Goal: Task Accomplishment & Management: Manage account settings

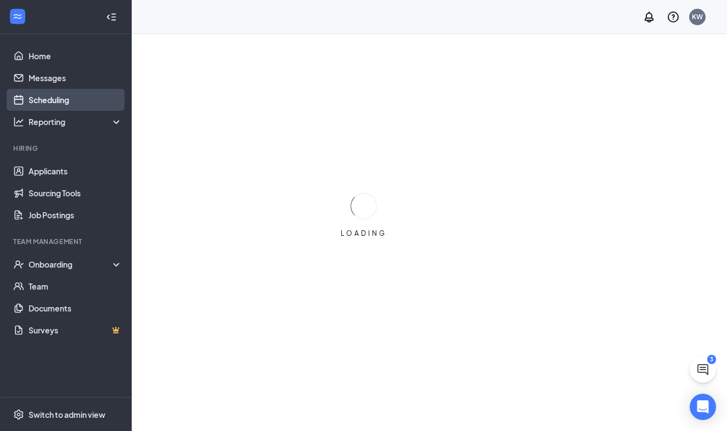
click at [57, 95] on link "Scheduling" at bounding box center [76, 100] width 94 height 22
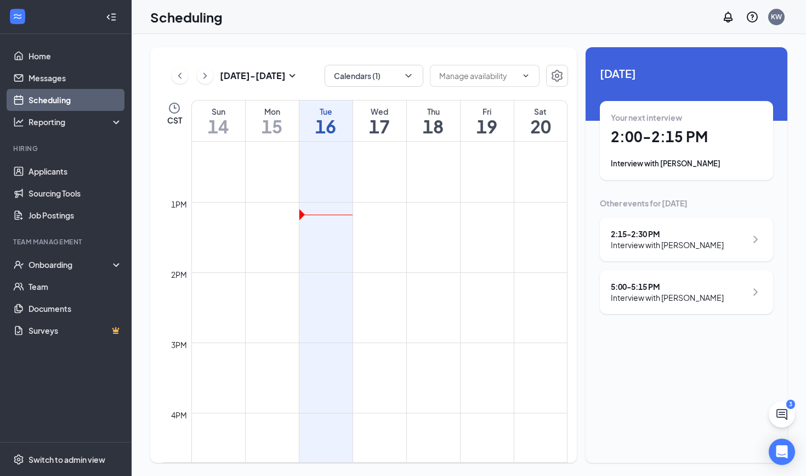
scroll to position [850, 0]
click at [726, 292] on icon "ChevronRight" at bounding box center [755, 291] width 13 height 13
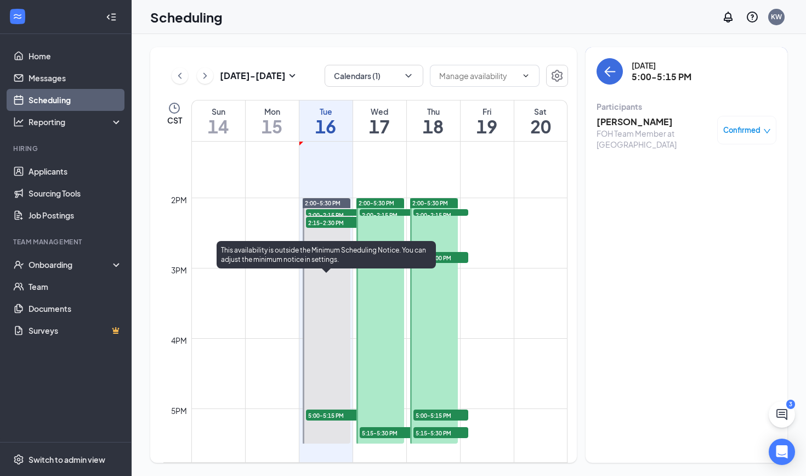
scroll to position [927, 0]
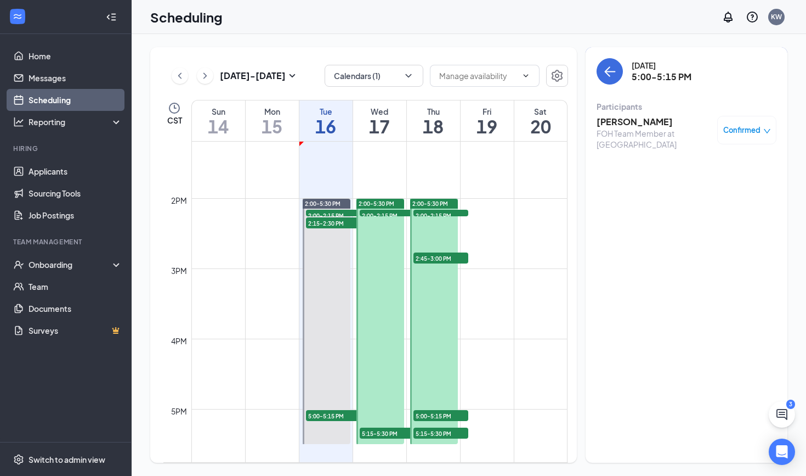
click at [387, 213] on span "2:00-2:15 PM" at bounding box center [387, 215] width 55 height 11
click at [382, 431] on span "5:15-5:30 PM" at bounding box center [387, 432] width 55 height 11
click at [426, 213] on span "2:00-2:15 PM" at bounding box center [441, 215] width 55 height 11
click at [437, 258] on span "2:45-3:00 PM" at bounding box center [441, 257] width 55 height 11
click at [443, 414] on span "5:00-5:15 PM" at bounding box center [441, 415] width 55 height 11
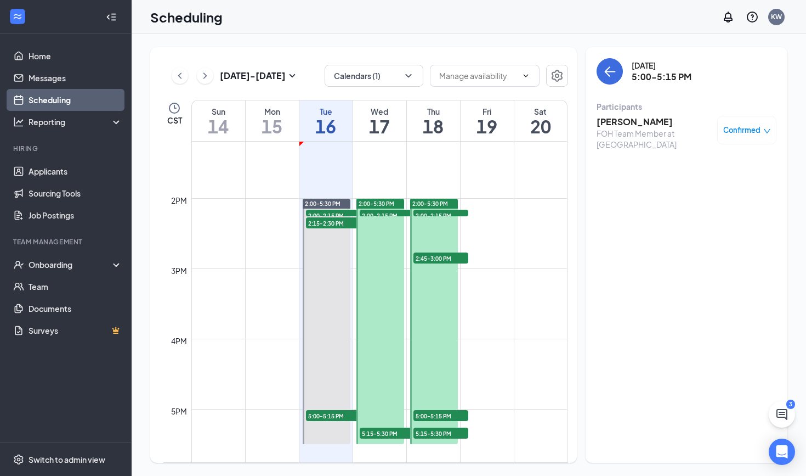
click at [433, 431] on div at bounding box center [434, 321] width 48 height 245
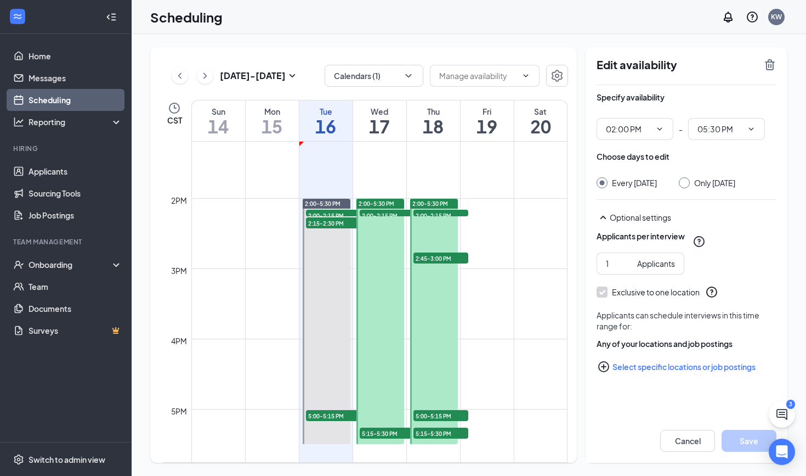
click at [438, 431] on span "5:15-5:30 PM" at bounding box center [441, 432] width 55 height 11
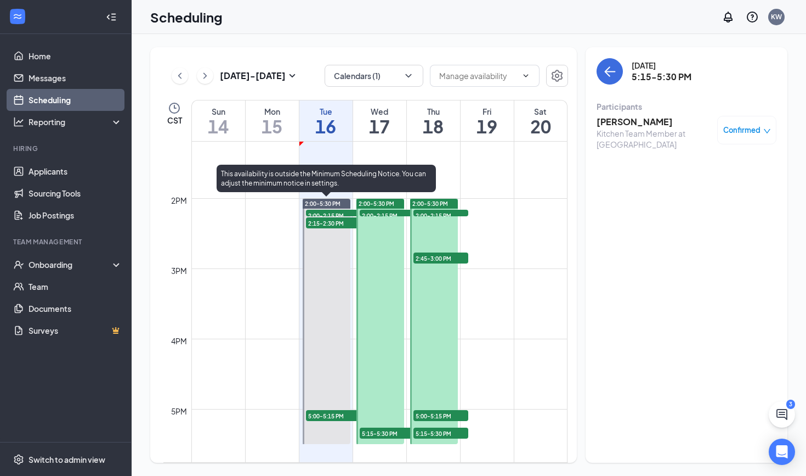
click at [329, 413] on span "5:00-5:15 PM" at bounding box center [333, 415] width 55 height 11
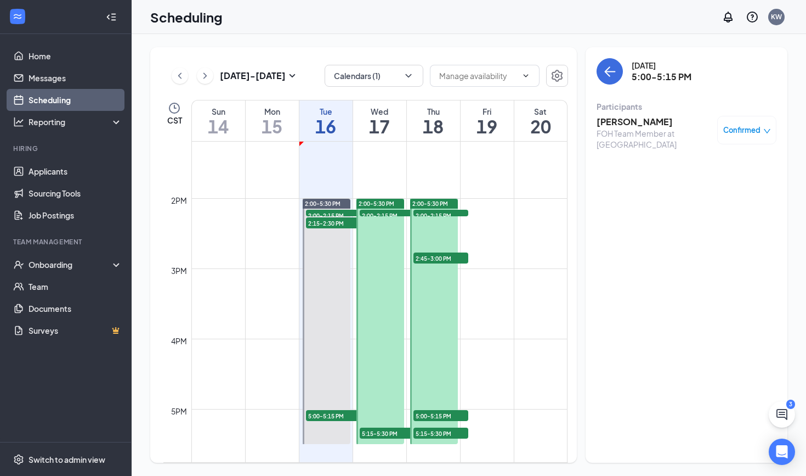
click at [637, 121] on h3 "[PERSON_NAME]" at bounding box center [654, 122] width 115 height 12
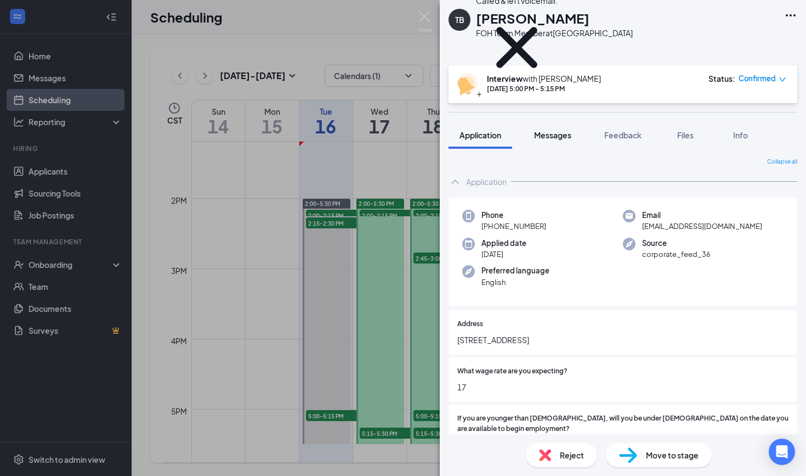
click at [545, 135] on span "Messages" at bounding box center [552, 135] width 37 height 10
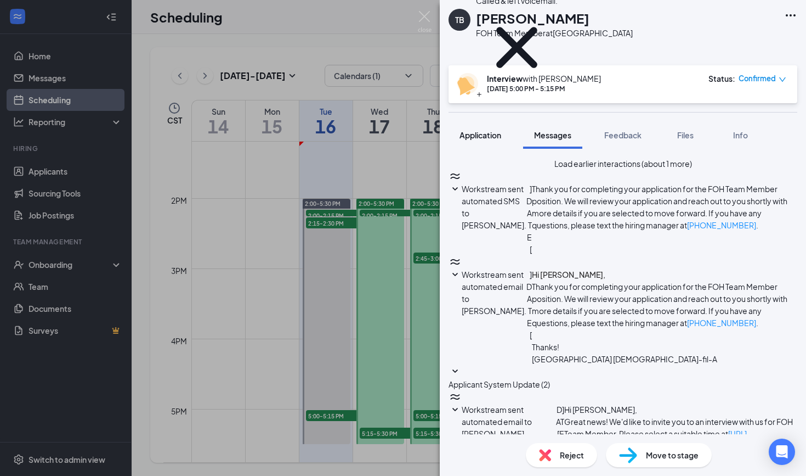
scroll to position [296, 0]
click at [464, 137] on span "Application" at bounding box center [481, 135] width 42 height 10
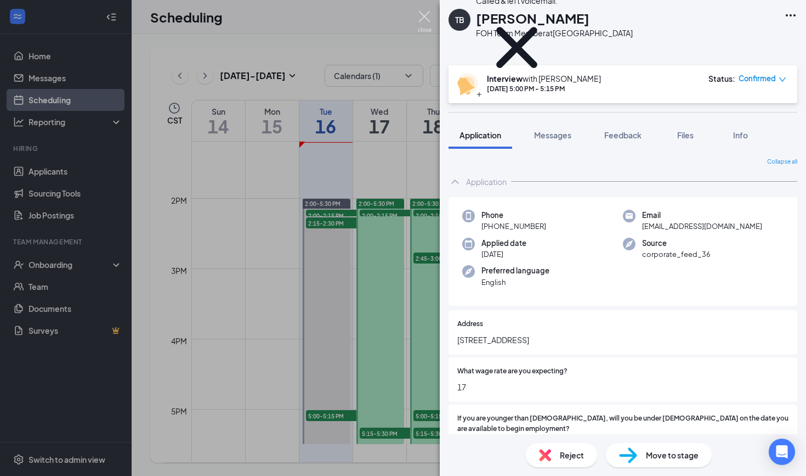
click at [425, 16] on img at bounding box center [425, 21] width 14 height 21
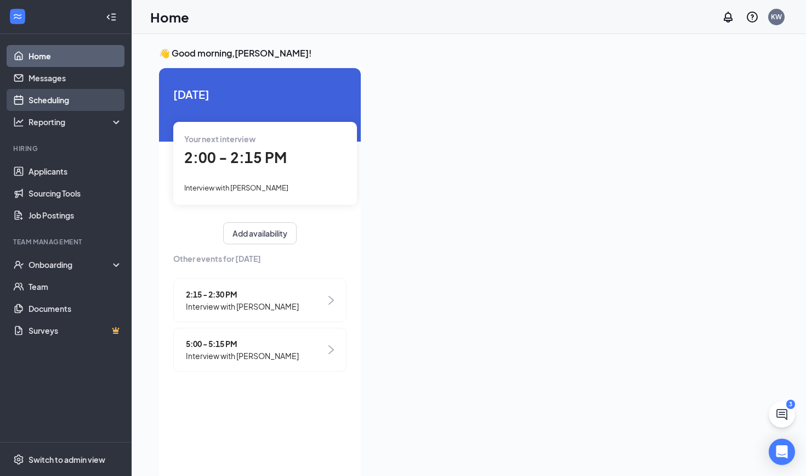
click at [50, 98] on link "Scheduling" at bounding box center [76, 100] width 94 height 22
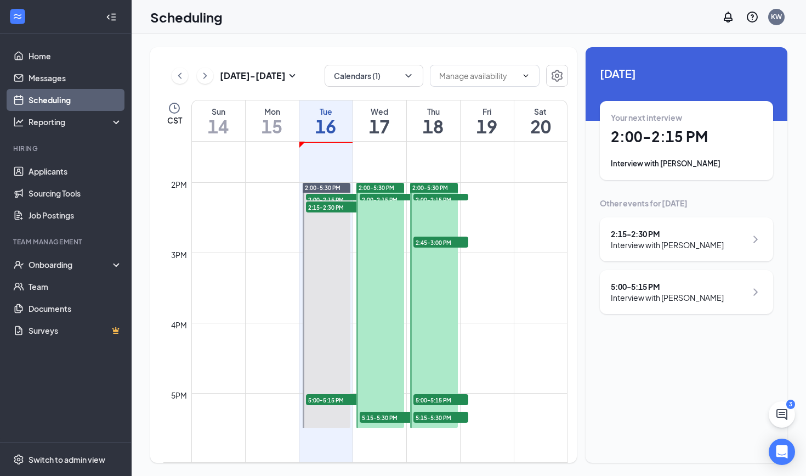
scroll to position [949, 0]
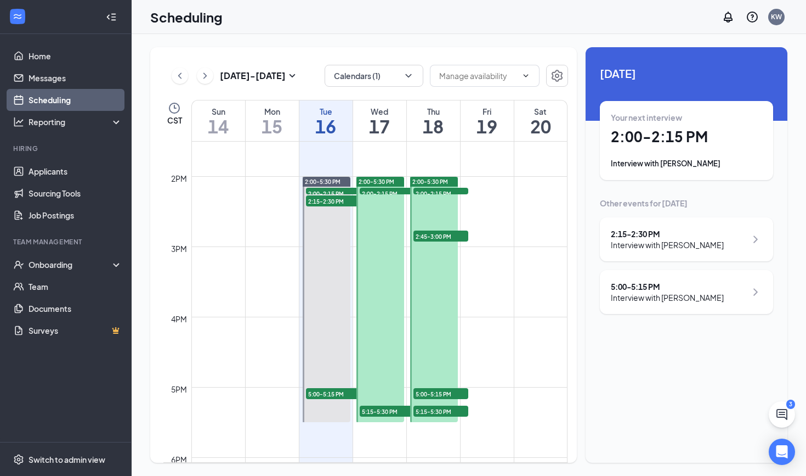
click at [370, 191] on span "2:00-2:15 PM" at bounding box center [387, 193] width 55 height 11
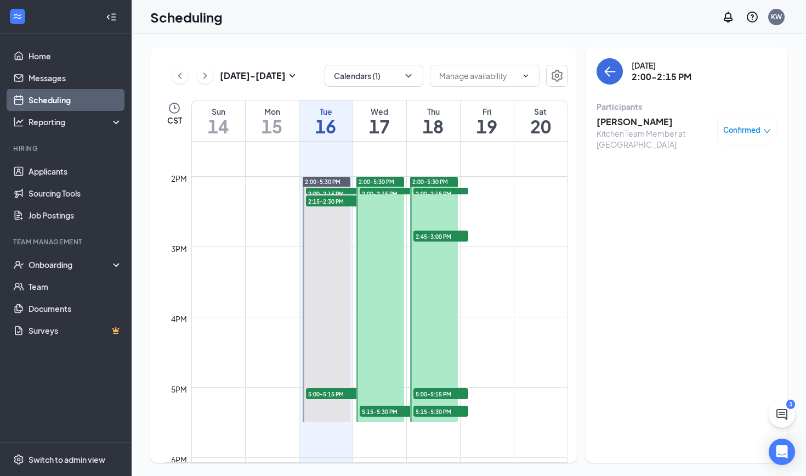
click at [383, 408] on span "5:15-5:30 PM" at bounding box center [387, 410] width 55 height 11
click at [438, 192] on span "2:00-2:15 PM" at bounding box center [441, 193] width 55 height 11
click at [447, 238] on span "2:45-3:00 PM" at bounding box center [441, 235] width 55 height 11
click at [437, 394] on span "5:00-5:15 PM" at bounding box center [441, 393] width 55 height 11
click at [432, 413] on span "5:15-5:30 PM" at bounding box center [441, 410] width 55 height 11
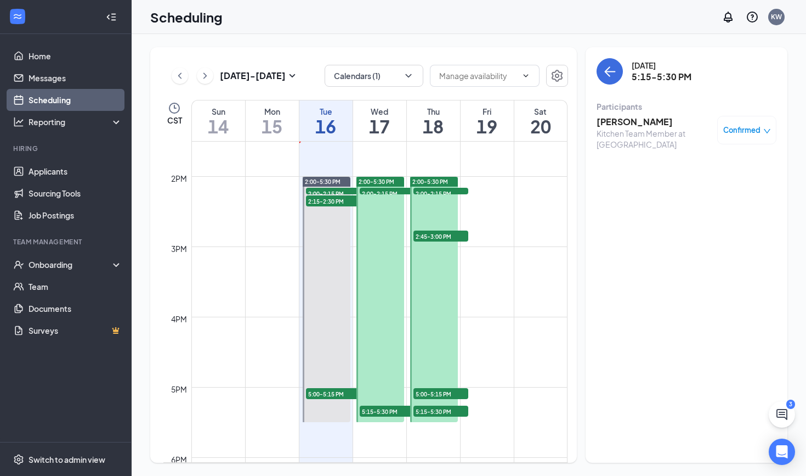
click at [451, 396] on span "5:00-5:15 PM" at bounding box center [441, 393] width 55 height 11
click at [421, 196] on div at bounding box center [434, 299] width 48 height 245
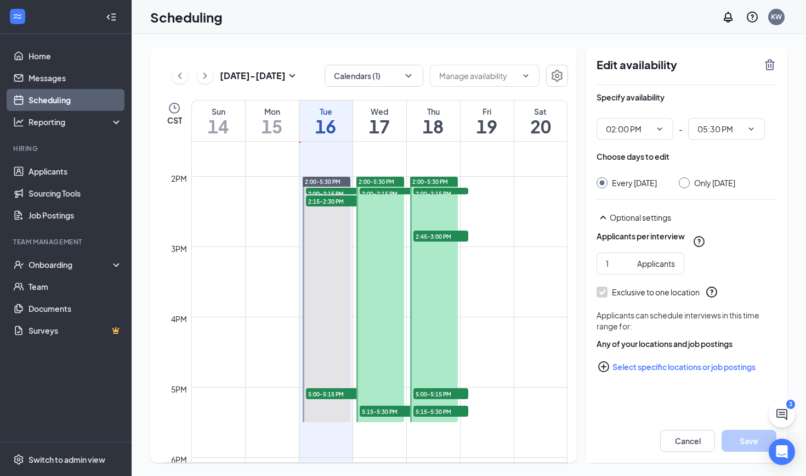
click at [421, 189] on span "2:00-2:15 PM" at bounding box center [441, 193] width 55 height 11
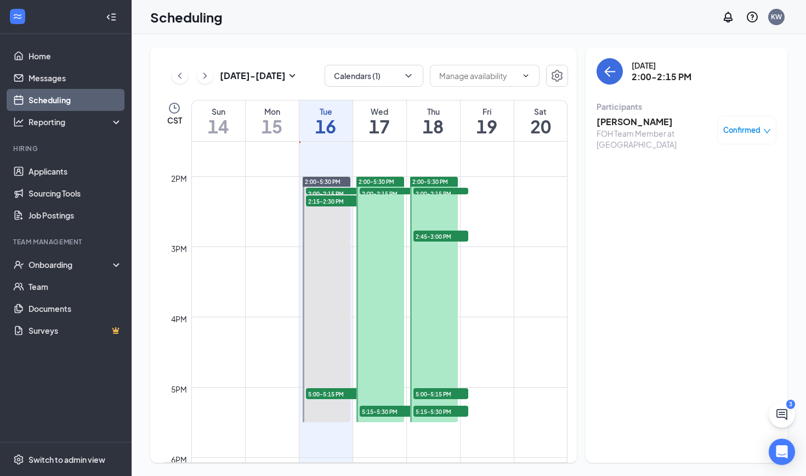
click at [444, 239] on span "2:45-3:00 PM" at bounding box center [441, 235] width 55 height 11
click at [381, 194] on div "2:00-2:15 PM 1" at bounding box center [387, 191] width 57 height 9
click at [393, 413] on span "5:15-5:30 PM" at bounding box center [387, 410] width 55 height 11
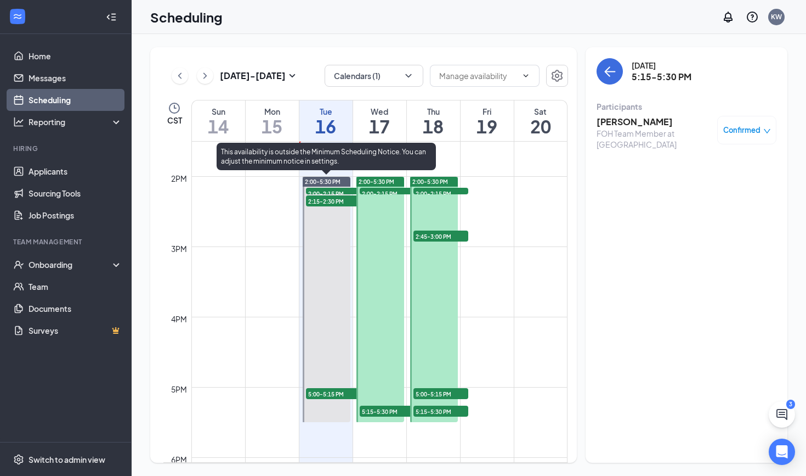
click at [343, 191] on span "2:00-2:15 PM" at bounding box center [333, 193] width 55 height 11
click at [343, 200] on span "2:15-2:30 PM" at bounding box center [333, 200] width 55 height 11
click at [335, 393] on span "5:00-5:15 PM" at bounding box center [333, 393] width 55 height 11
click at [319, 194] on div "2:15-2:30 PM 1" at bounding box center [333, 200] width 57 height 13
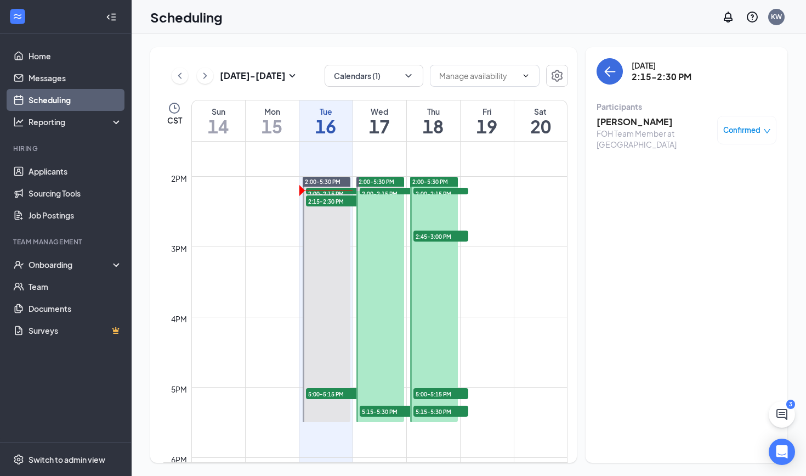
click at [624, 123] on h3 "[PERSON_NAME]" at bounding box center [654, 122] width 115 height 12
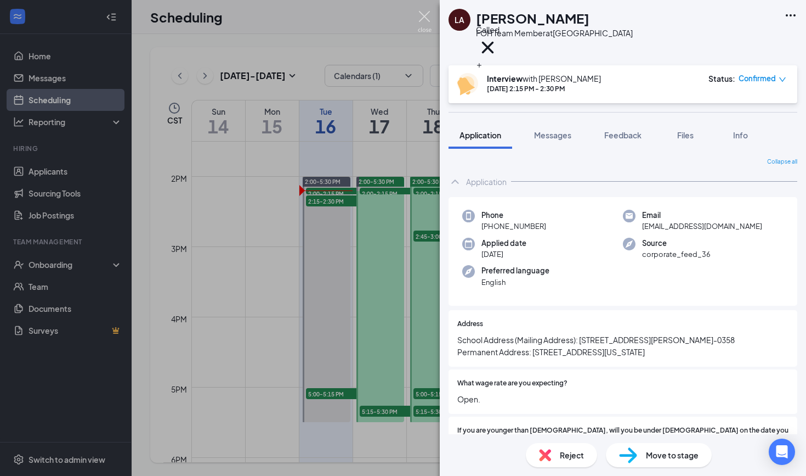
click at [426, 16] on img at bounding box center [425, 21] width 14 height 21
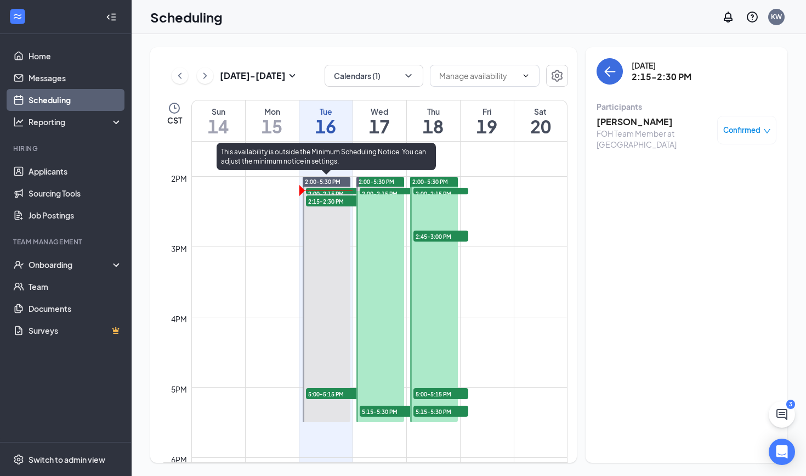
click at [318, 193] on span "2:00-2:15 PM" at bounding box center [333, 193] width 55 height 11
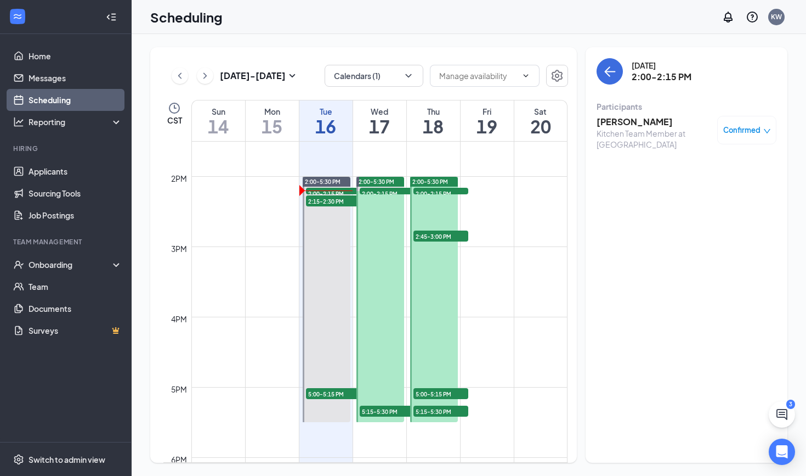
click at [631, 122] on h3 "[PERSON_NAME]" at bounding box center [654, 122] width 115 height 12
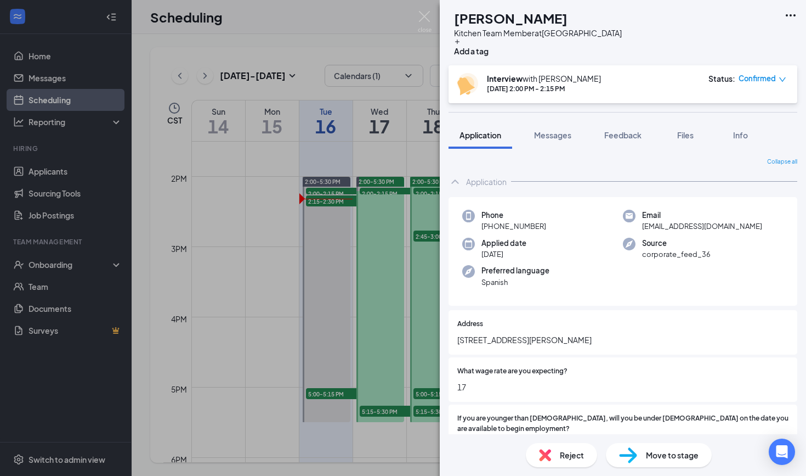
scroll to position [33, 0]
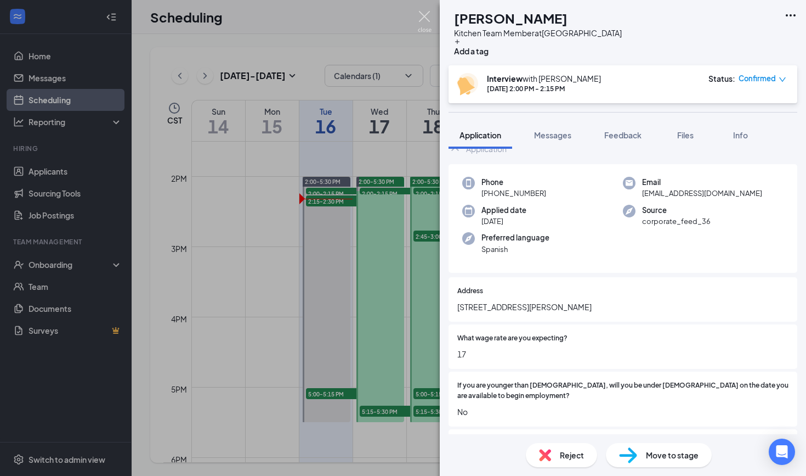
click at [419, 16] on img at bounding box center [425, 21] width 14 height 21
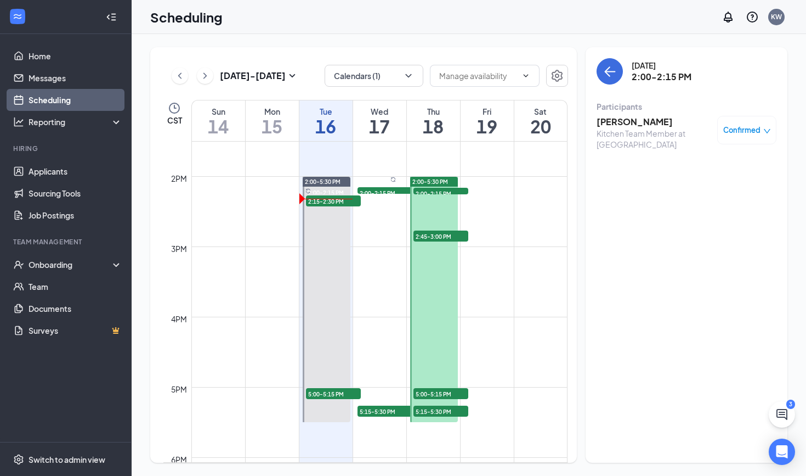
click at [624, 124] on h3 "[PERSON_NAME]" at bounding box center [654, 122] width 115 height 12
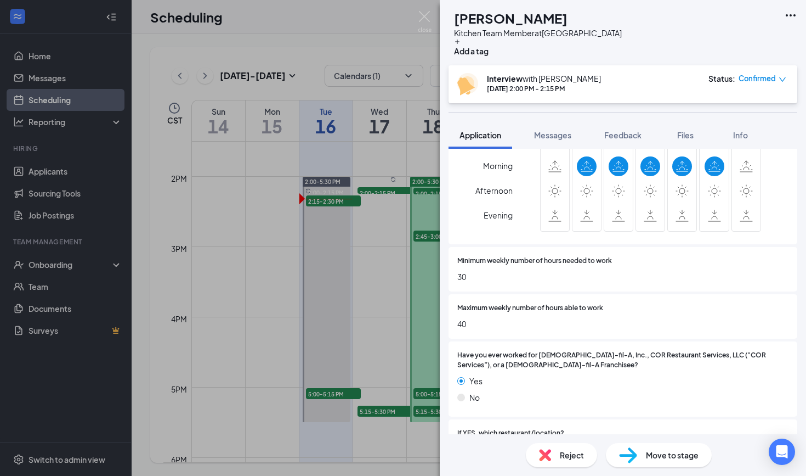
scroll to position [600, 0]
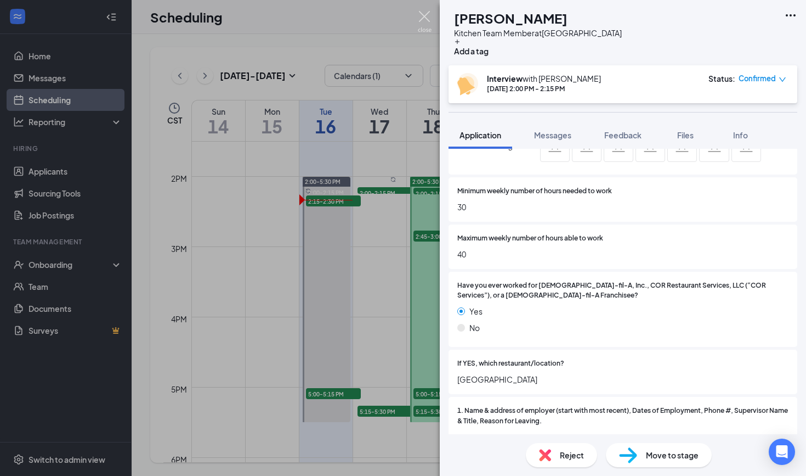
click at [427, 21] on img at bounding box center [425, 21] width 14 height 21
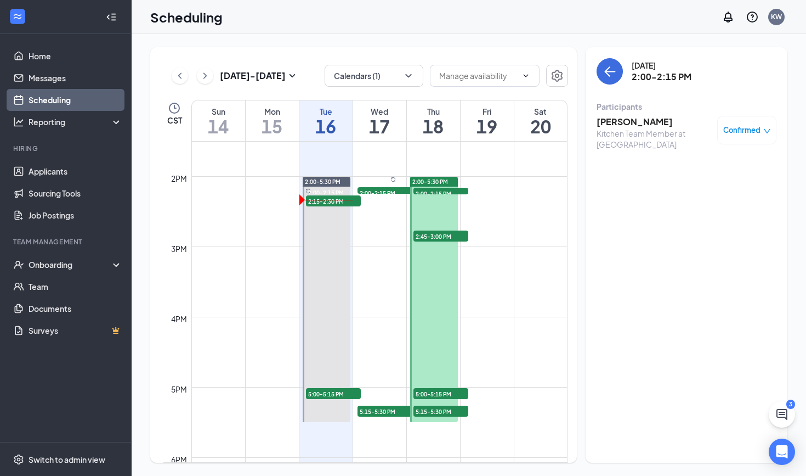
click at [637, 120] on h3 "[PERSON_NAME]" at bounding box center [654, 122] width 115 height 12
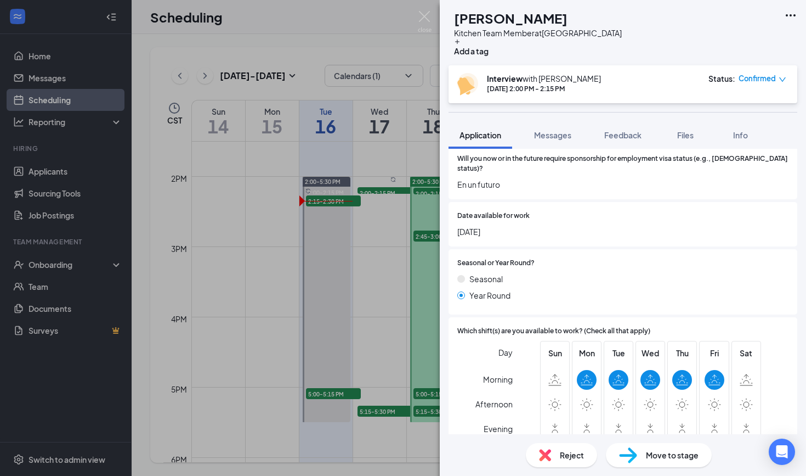
scroll to position [268, 0]
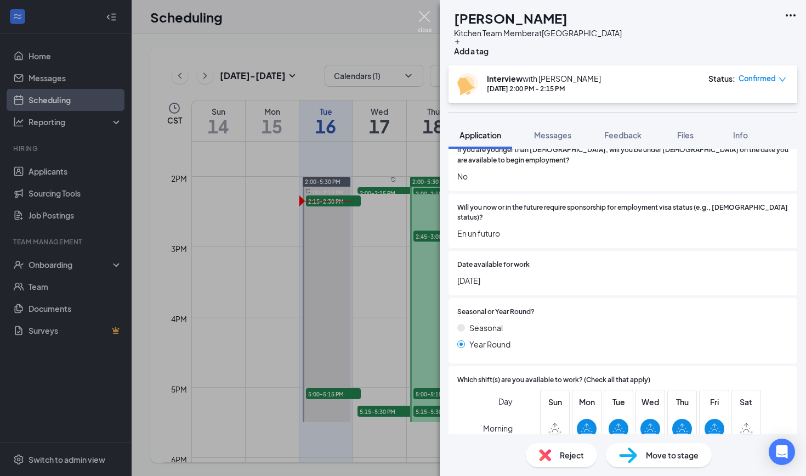
click at [419, 12] on img at bounding box center [425, 21] width 14 height 21
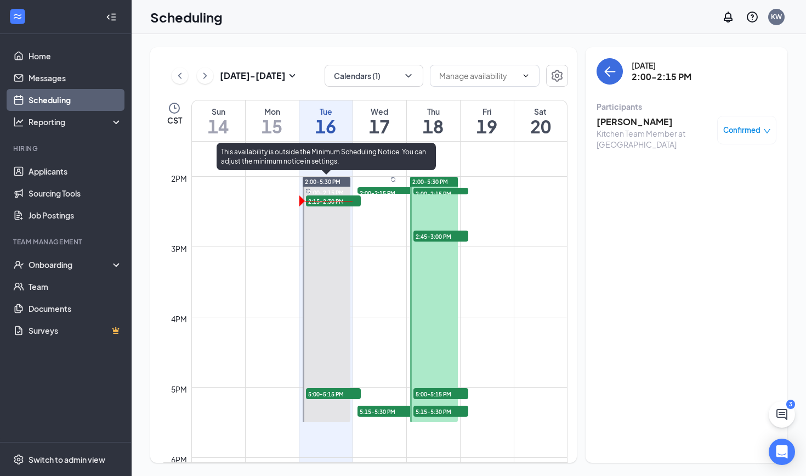
click at [321, 205] on span "2:15-2:30 PM" at bounding box center [333, 200] width 55 height 11
click at [328, 397] on span "5:00-5:15 PM" at bounding box center [333, 393] width 55 height 11
click at [321, 202] on span "2:15-2:30 PM" at bounding box center [333, 200] width 55 height 11
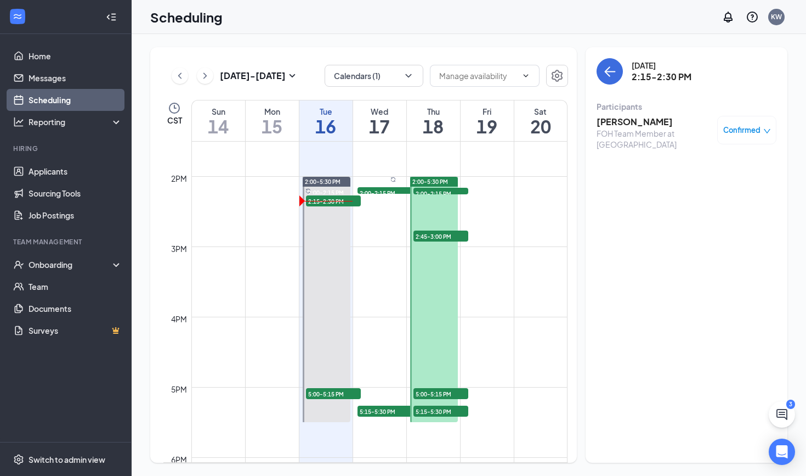
click at [625, 125] on h3 "[PERSON_NAME]" at bounding box center [654, 122] width 115 height 12
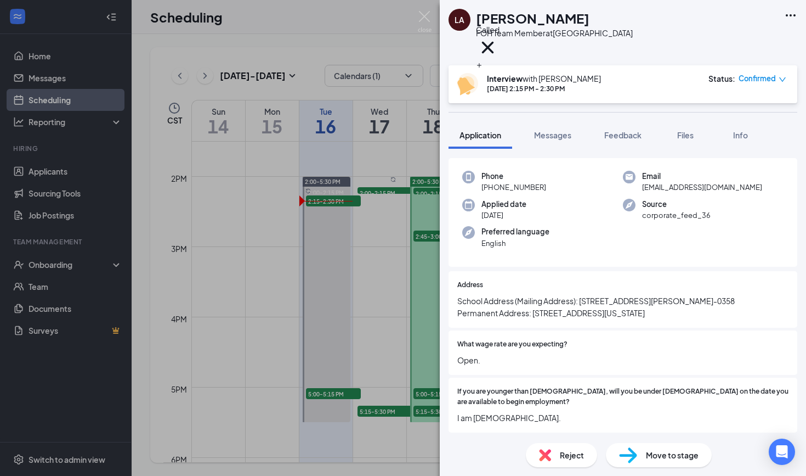
scroll to position [29, 0]
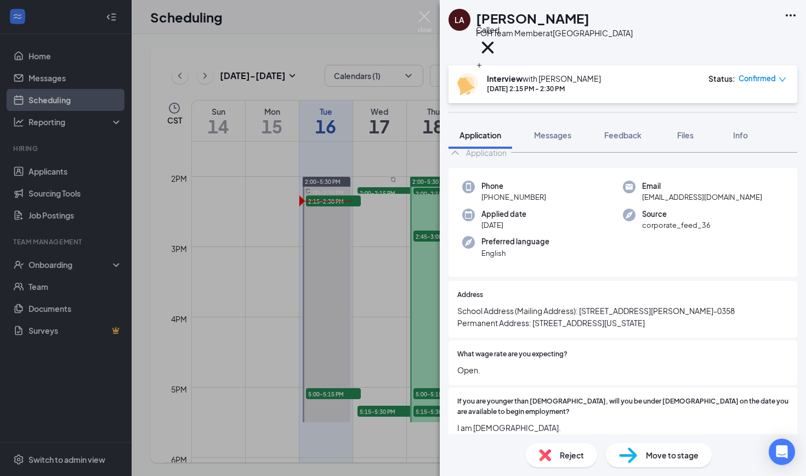
click at [419, 6] on div "LA [PERSON_NAME] FOH Team Member at [GEOGRAPHIC_DATA] Called Interview with [PE…" at bounding box center [403, 238] width 806 height 476
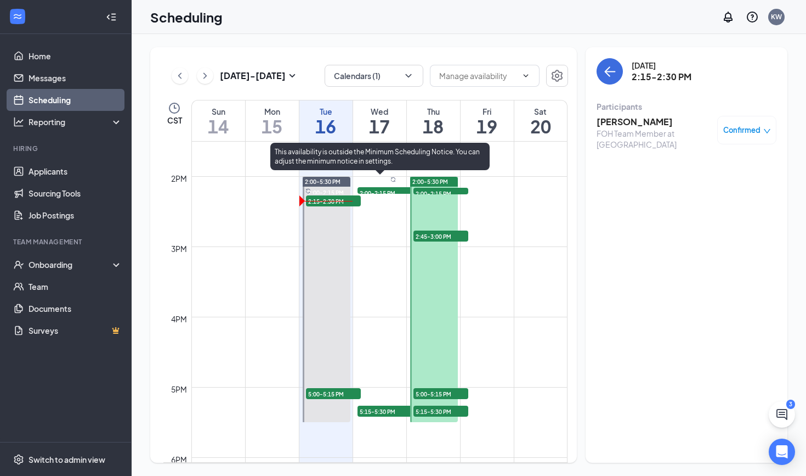
click at [386, 188] on span "2:00-2:15 PM" at bounding box center [385, 192] width 55 height 11
click at [380, 193] on span "2:00-2:15 PM" at bounding box center [385, 192] width 55 height 11
click at [380, 412] on span "5:15-5:30 PM" at bounding box center [385, 410] width 55 height 11
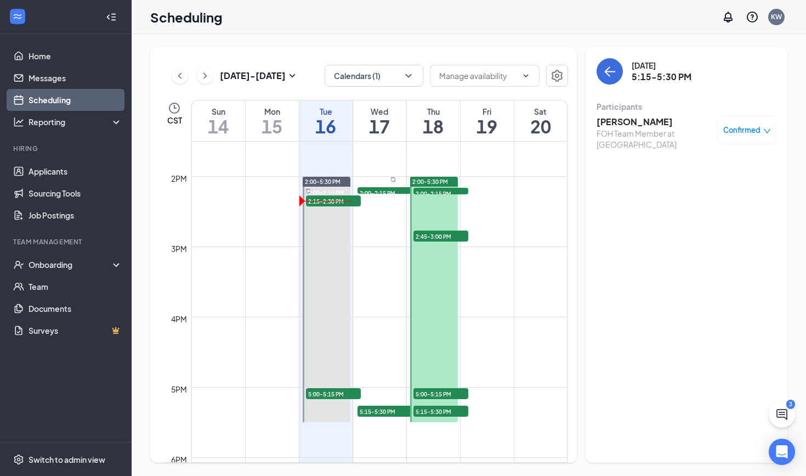
click at [437, 193] on span "2:00-2:15 PM" at bounding box center [441, 193] width 55 height 11
click at [445, 238] on span "2:45-3:00 PM" at bounding box center [441, 235] width 55 height 11
click at [432, 393] on span "5:00-5:15 PM" at bounding box center [441, 393] width 55 height 11
click at [430, 417] on div "5:15-5:30 PM 1" at bounding box center [441, 410] width 57 height 13
click at [442, 392] on span "5:00-5:15 PM" at bounding box center [441, 393] width 55 height 11
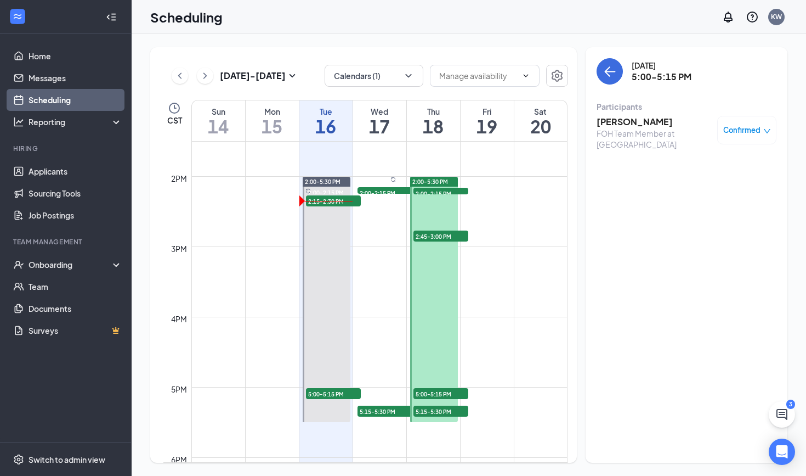
click at [621, 122] on h3 "[PERSON_NAME]" at bounding box center [654, 122] width 115 height 12
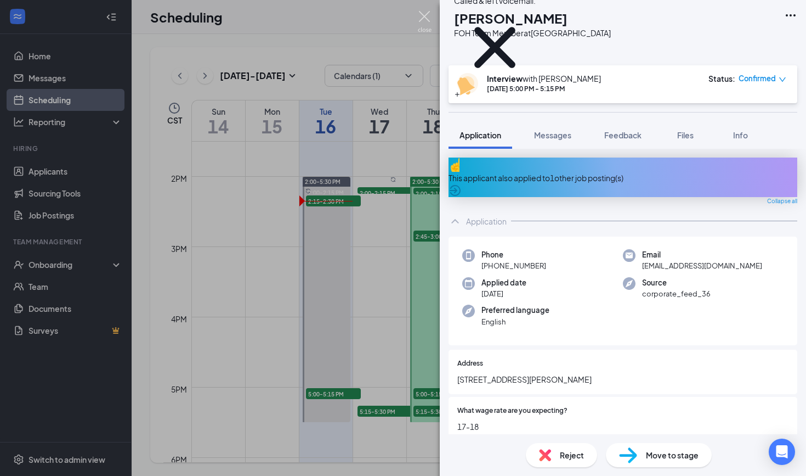
click at [421, 24] on img at bounding box center [425, 21] width 14 height 21
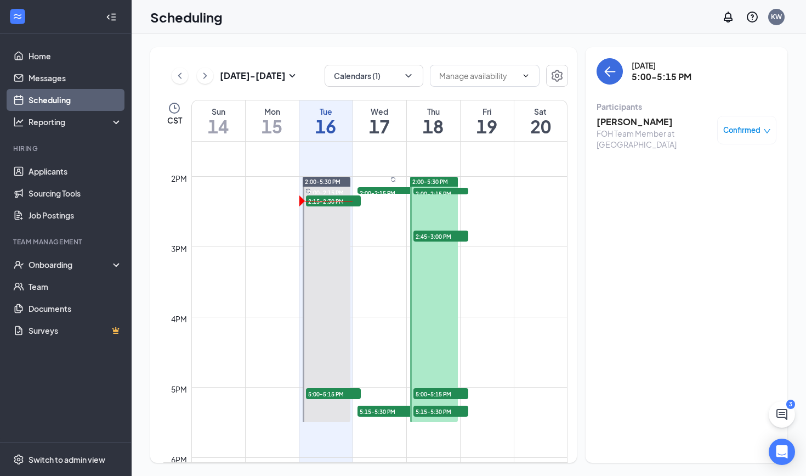
click at [421, 231] on span "2:45-3:00 PM" at bounding box center [441, 235] width 55 height 11
click at [640, 118] on h3 "[PERSON_NAME]" at bounding box center [654, 122] width 115 height 12
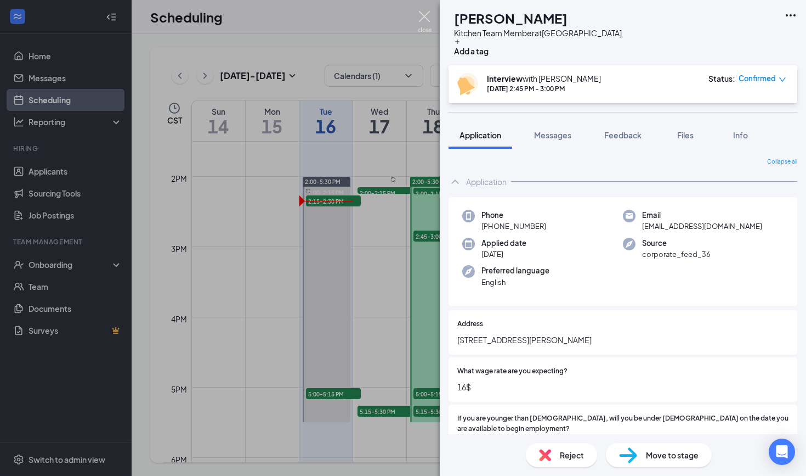
click at [425, 19] on img at bounding box center [425, 21] width 14 height 21
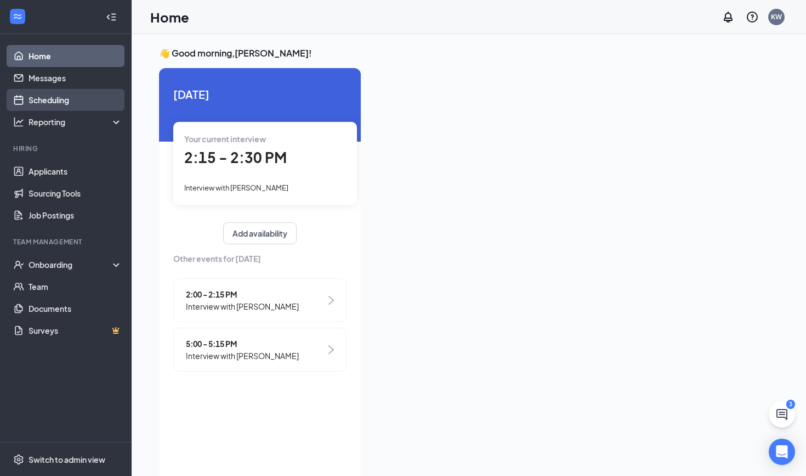
click at [41, 100] on link "Scheduling" at bounding box center [76, 100] width 94 height 22
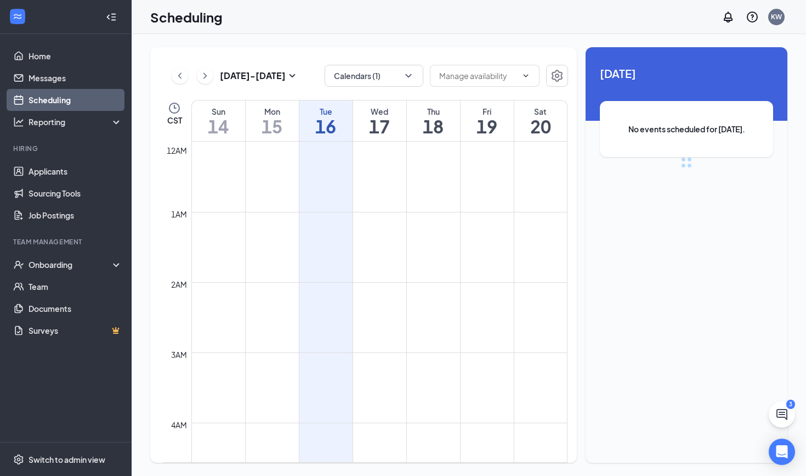
scroll to position [539, 0]
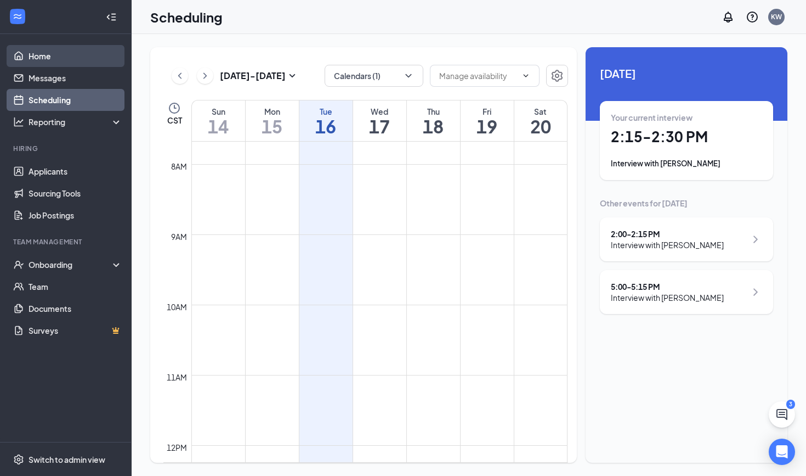
click at [29, 54] on link "Home" at bounding box center [76, 56] width 94 height 22
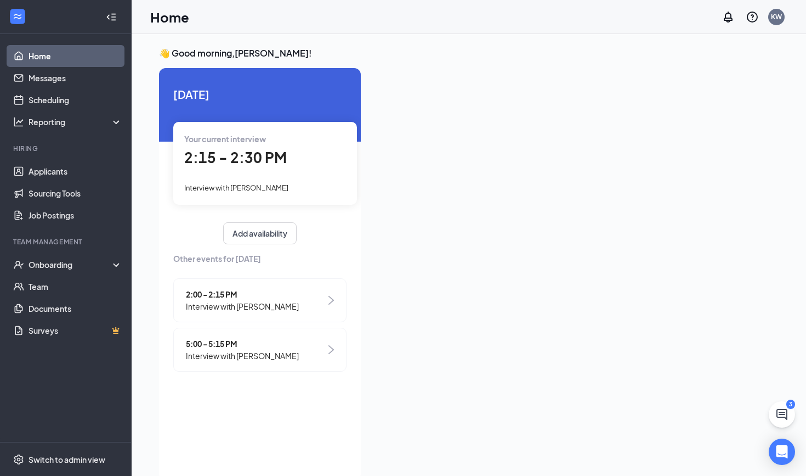
click at [230, 160] on span "2:15 - 2:30 PM" at bounding box center [235, 157] width 103 height 18
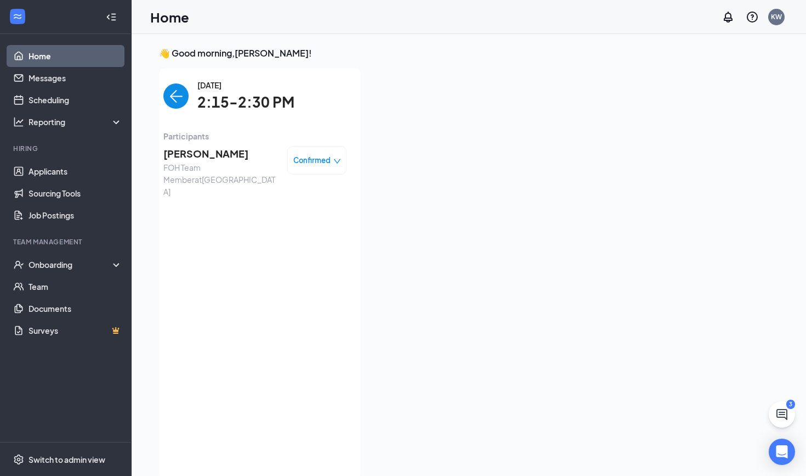
scroll to position [4, 0]
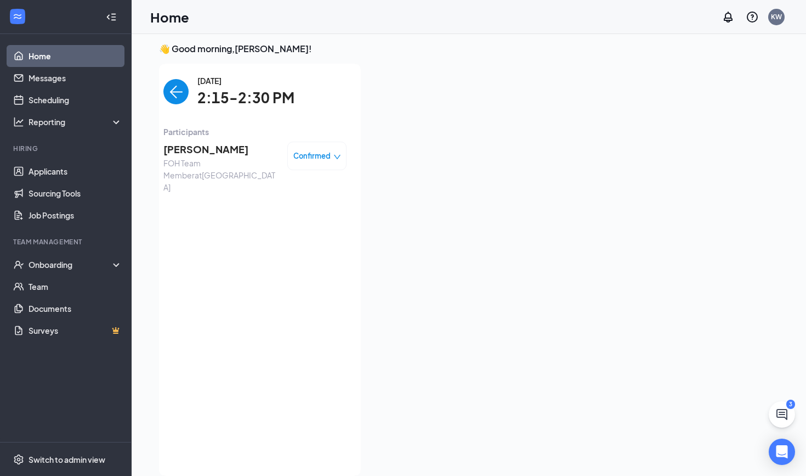
click at [205, 146] on span "[PERSON_NAME]" at bounding box center [220, 149] width 115 height 15
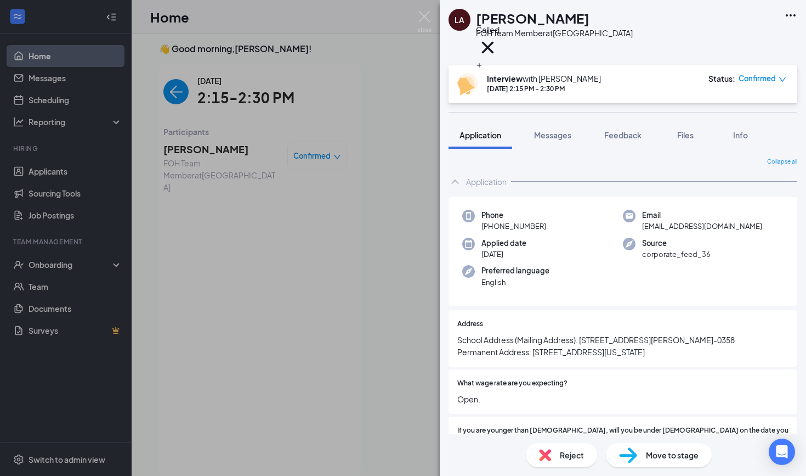
drag, startPoint x: 542, startPoint y: 225, endPoint x: 492, endPoint y: 228, distance: 50.5
click at [492, 228] on span "[PHONE_NUMBER]" at bounding box center [514, 226] width 65 height 11
copy span "(507) 766-9737"
click at [544, 317] on div "Address School Address (Mailing Address): 701 Fulton Street SE FR-372 Minneapol…" at bounding box center [623, 338] width 349 height 57
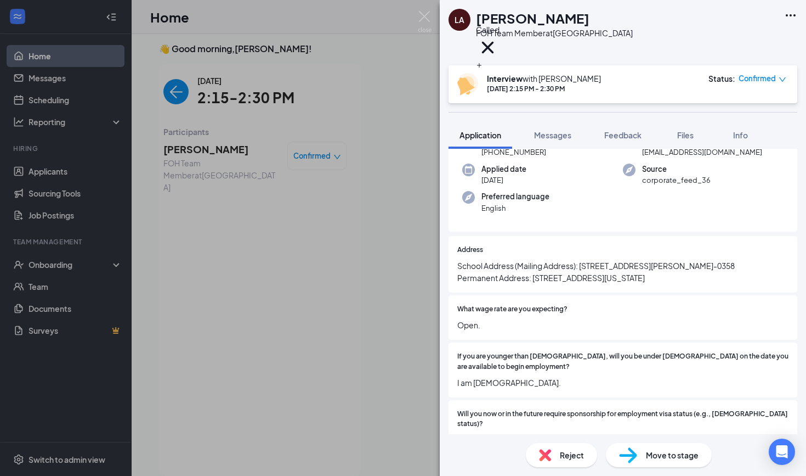
click at [638, 431] on div "Move to stage" at bounding box center [659, 455] width 106 height 24
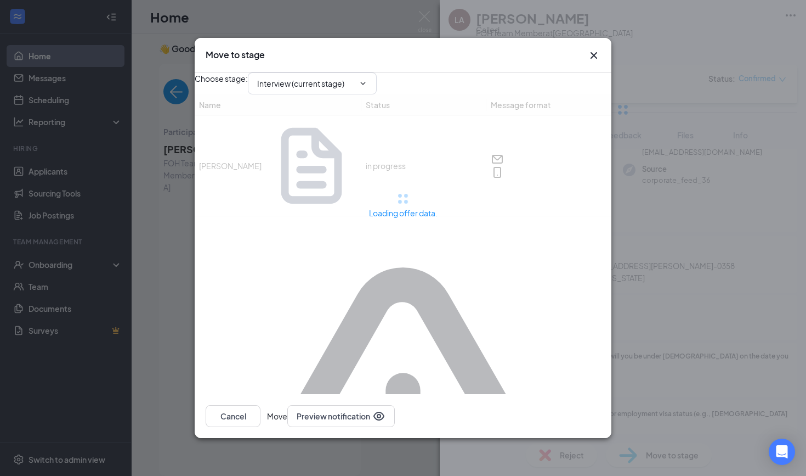
type input "Conditional Offer Letter (next stage)"
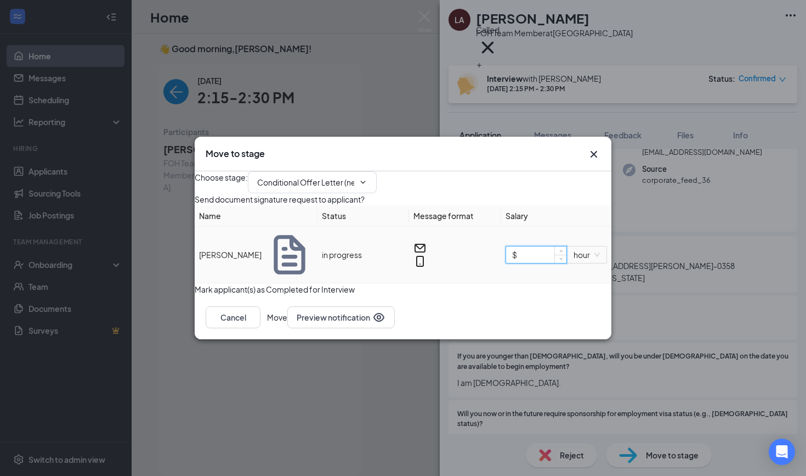
click at [523, 263] on input "$" at bounding box center [536, 254] width 60 height 16
type input "$ 16"
click at [287, 328] on button "Move" at bounding box center [277, 317] width 20 height 22
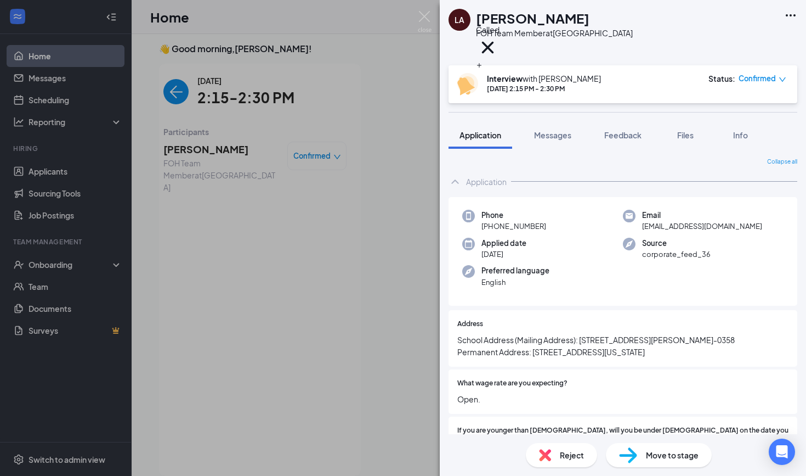
scroll to position [0, 0]
click at [427, 15] on img at bounding box center [425, 21] width 14 height 21
